Goal: Subscribe to service/newsletter

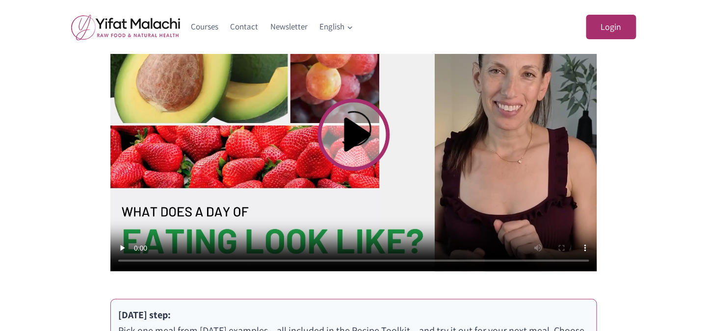
scroll to position [503, 0]
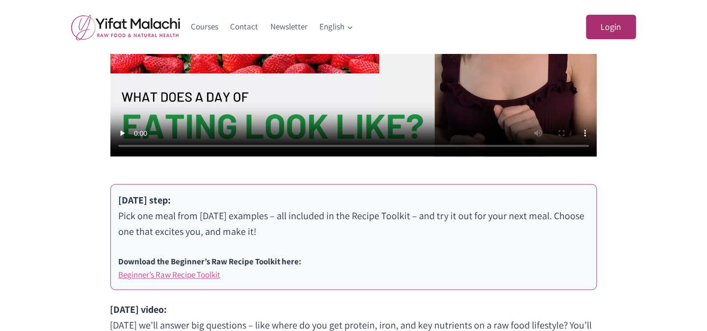
click at [159, 273] on link "Beginner’s Raw Recipe Toolkit" at bounding box center [170, 275] width 102 height 11
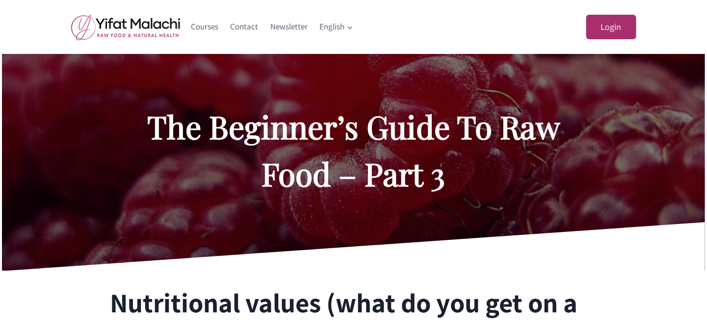
click at [554, 229] on div "The Beginner’s Guide To Raw Food – Part 3" at bounding box center [353, 162] width 491 height 217
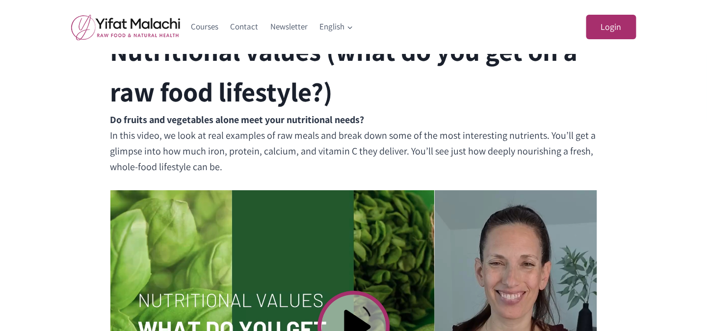
scroll to position [503, 0]
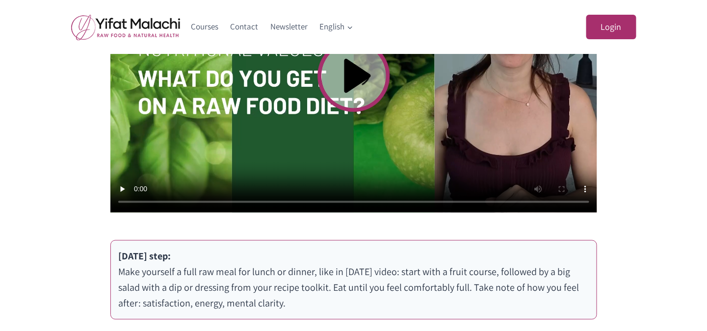
click at [349, 70] on video at bounding box center [353, 76] width 487 height 274
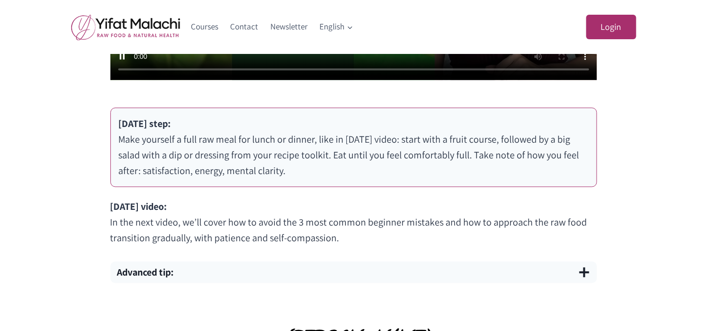
scroll to position [629, 0]
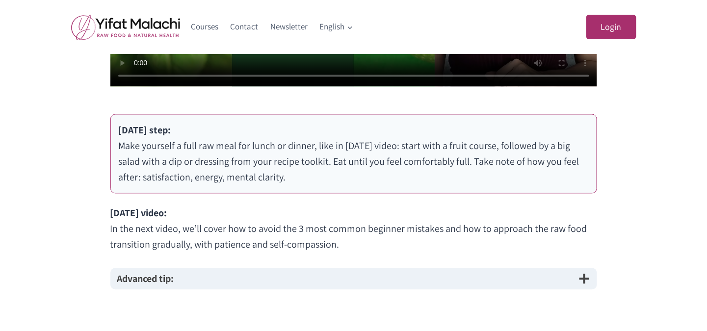
click at [580, 281] on span "button" at bounding box center [584, 279] width 12 height 12
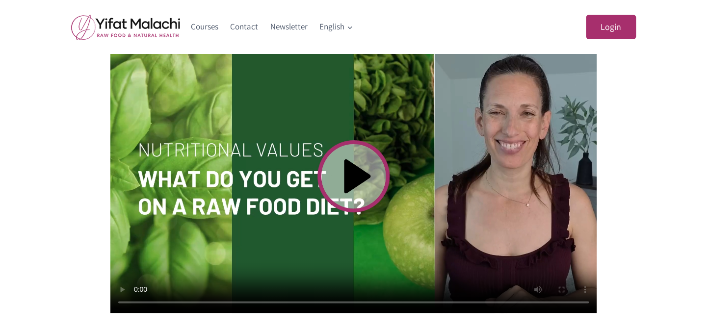
scroll to position [408, 0]
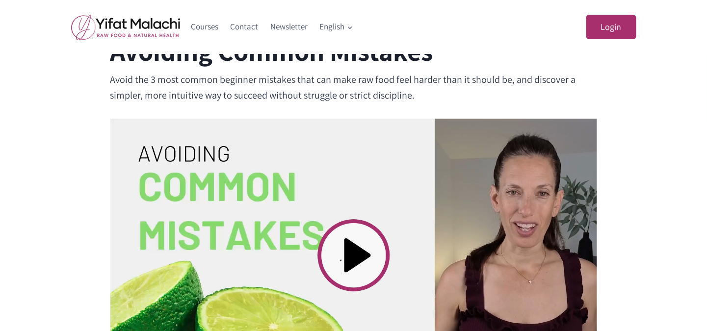
scroll to position [252, 0]
click at [358, 246] on video at bounding box center [353, 256] width 487 height 274
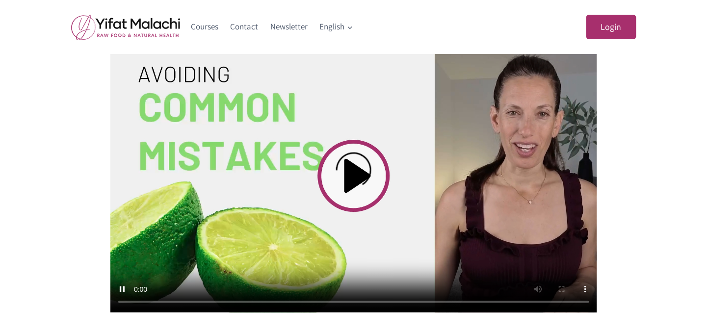
scroll to position [323, 0]
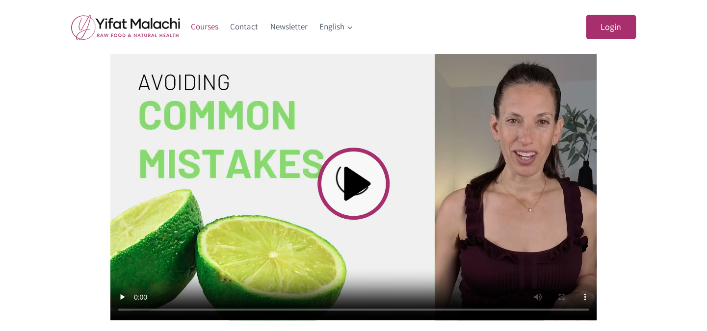
click at [210, 28] on link "Courses" at bounding box center [205, 27] width 40 height 24
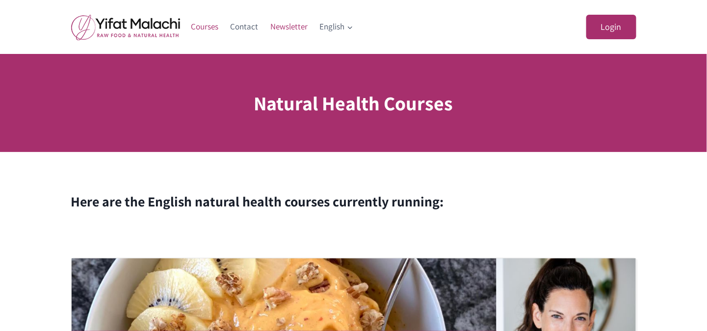
click at [295, 27] on link "Newsletter" at bounding box center [289, 27] width 50 height 24
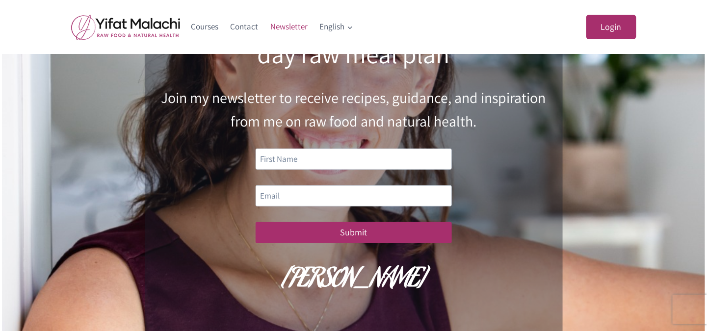
scroll to position [126, 0]
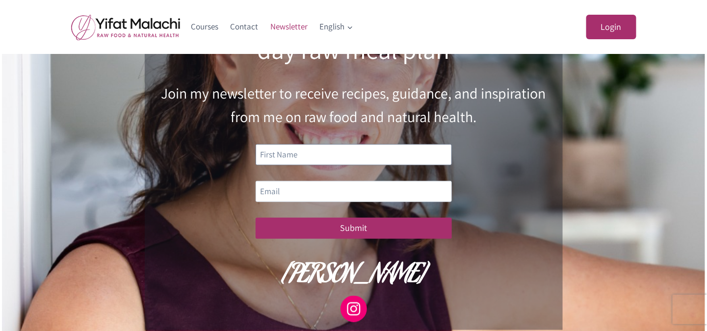
click at [279, 157] on input "text" at bounding box center [354, 154] width 196 height 21
type input "Wendy"
type input "ponderosagirl@msn.com"
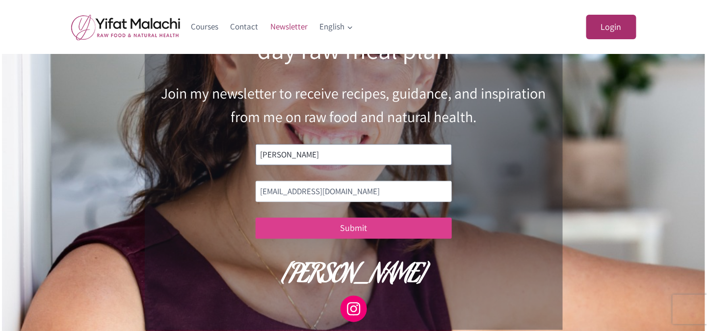
type input "Wendy"
click at [353, 233] on button "Submit" at bounding box center [354, 228] width 196 height 21
